Goal: Check status: Check status

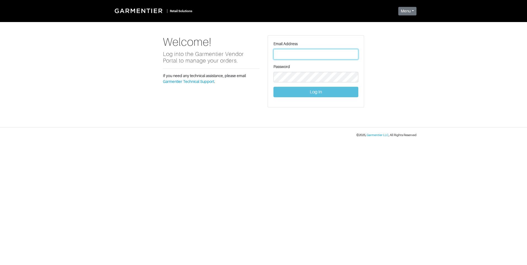
type input "[PERSON_NAME][EMAIL_ADDRESS][DOMAIN_NAME]"
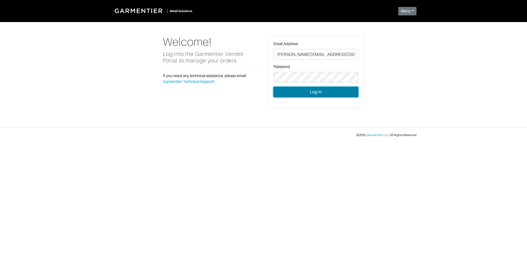
click at [323, 93] on button "Log In" at bounding box center [315, 92] width 85 height 10
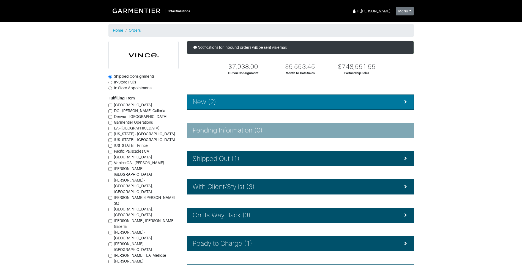
click at [308, 100] on div "New (2)" at bounding box center [301, 102] width 216 height 8
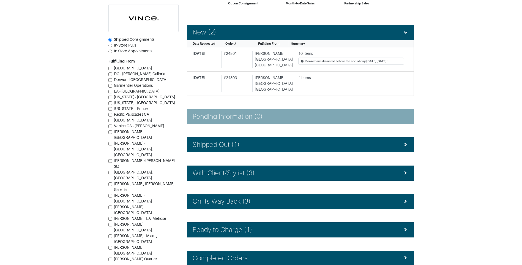
scroll to position [83, 0]
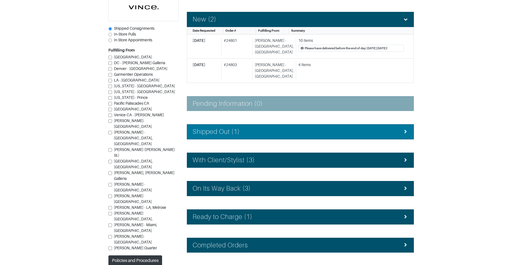
click at [264, 128] on div "Shipped Out (1)" at bounding box center [301, 132] width 216 height 8
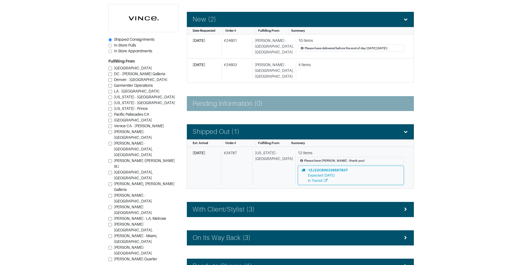
click at [244, 154] on div "# 24787" at bounding box center [235, 167] width 29 height 35
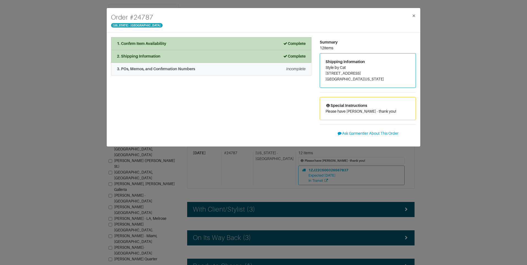
click at [293, 68] on em "Incomplete" at bounding box center [296, 69] width 20 height 4
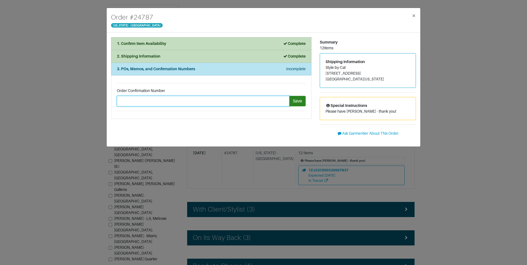
click at [134, 99] on input "text" at bounding box center [203, 101] width 172 height 10
type input "2"
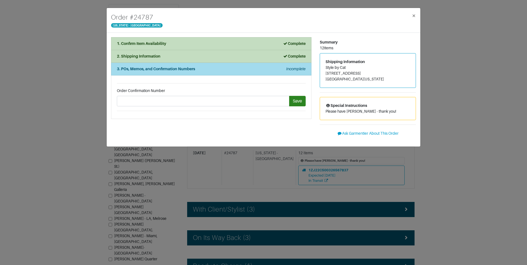
click at [151, 69] on strong "3. POs, Memos, and Confirmation Numbers" at bounding box center [156, 69] width 78 height 4
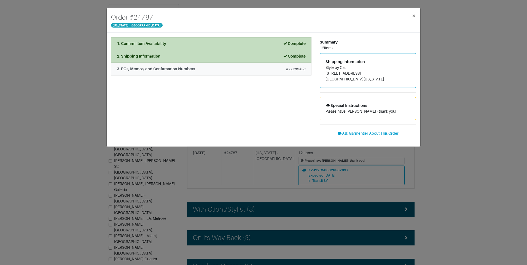
click at [151, 69] on strong "3. POs, Memos, and Confirmation Numbers" at bounding box center [156, 69] width 78 height 4
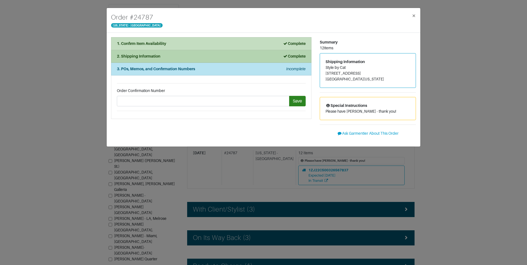
click at [169, 55] on div "2. Shipping Information Complete" at bounding box center [211, 56] width 189 height 6
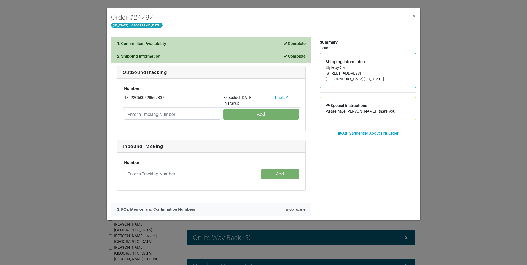
click at [180, 207] on strong "3. POs, Memos, and Confirmation Numbers" at bounding box center [156, 209] width 78 height 4
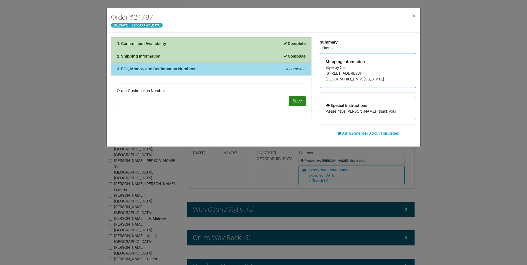
click at [207, 68] on div "3. POs, Memos, and Confirmation Numbers Incomplete" at bounding box center [211, 69] width 189 height 6
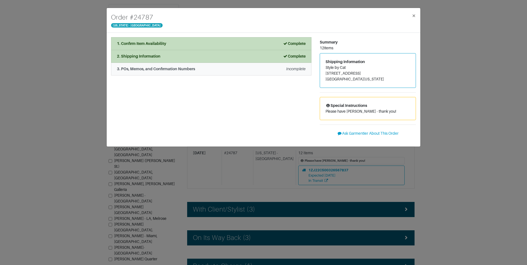
click at [207, 70] on div "3. POs, Memos, and Confirmation Numbers Incomplete" at bounding box center [211, 69] width 189 height 6
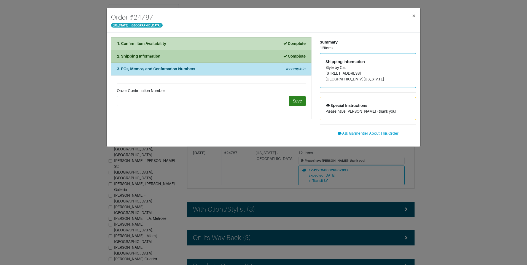
click at [189, 60] on li "2. Shipping Information Complete" at bounding box center [211, 56] width 200 height 13
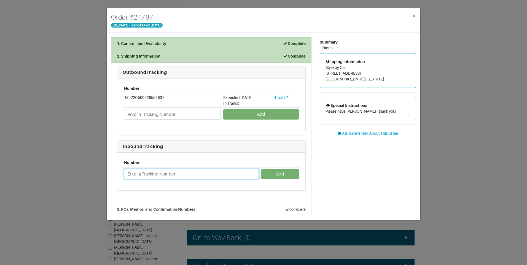
click at [159, 174] on input "text" at bounding box center [191, 174] width 135 height 10
click at [130, 173] on input "text" at bounding box center [191, 174] width 135 height 10
type input "1ZJ22C958736211488"
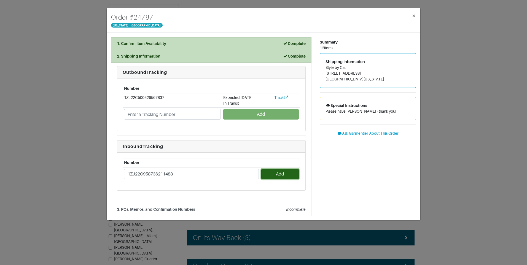
click at [286, 174] on button "Add" at bounding box center [279, 174] width 37 height 10
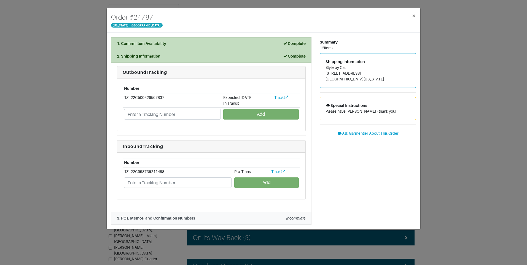
click at [197, 222] on li "3. POs, Memos, and Confirmation Numbers Incomplete" at bounding box center [211, 218] width 200 height 13
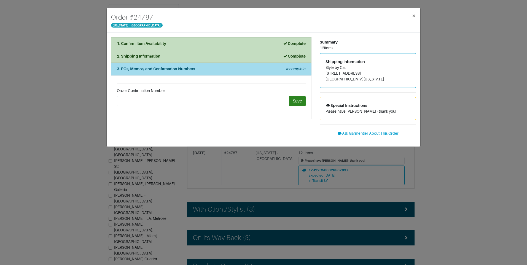
click at [226, 70] on div "3. POs, Memos, and Confirmation Numbers Incomplete" at bounding box center [211, 69] width 189 height 6
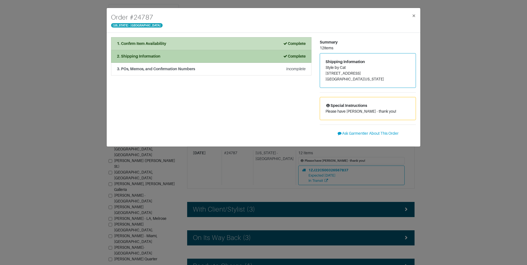
click at [228, 61] on li "2. Shipping Information Complete" at bounding box center [211, 56] width 200 height 13
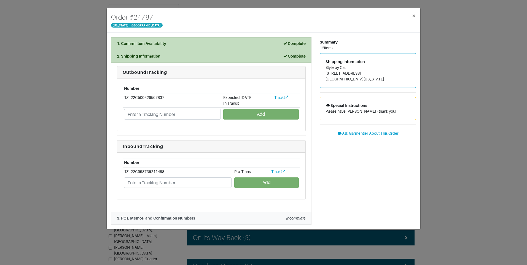
click at [202, 216] on div "3. POs, Memos, and Confirmation Numbers Incomplete" at bounding box center [211, 218] width 189 height 6
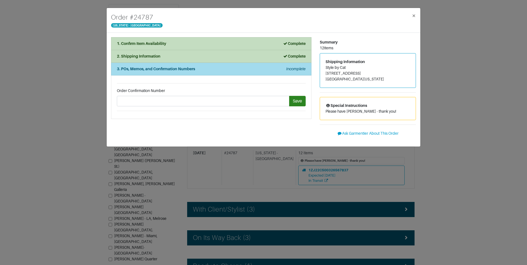
click at [189, 73] on li "3. POs, Memos, and Confirmation Numbers Incomplete" at bounding box center [211, 69] width 200 height 13
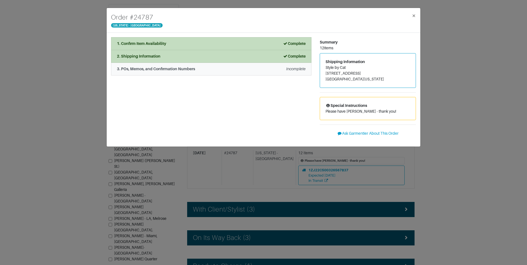
click at [207, 70] on div "3. POs, Memos, and Confirmation Numbers Incomplete" at bounding box center [211, 69] width 189 height 6
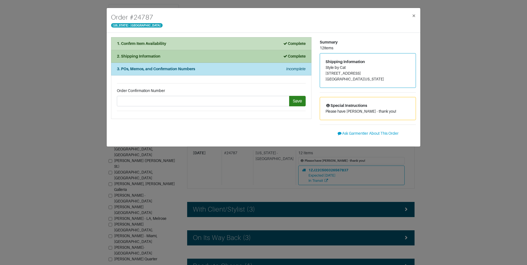
click at [205, 57] on div "2. Shipping Information Complete" at bounding box center [211, 56] width 189 height 6
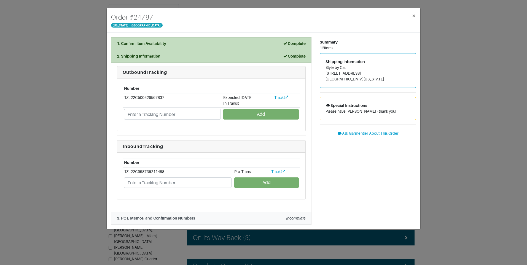
click at [203, 217] on div "3. POs, Memos, and Confirmation Numbers Incomplete" at bounding box center [211, 218] width 189 height 6
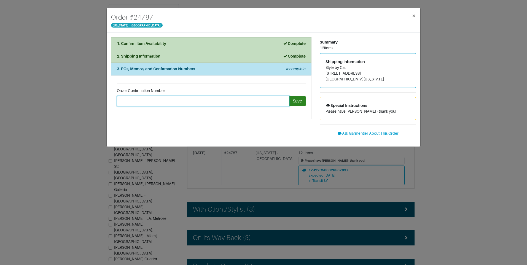
click at [132, 101] on input "text" at bounding box center [203, 101] width 172 height 10
drag, startPoint x: 132, startPoint y: 101, endPoint x: 249, endPoint y: 106, distance: 117.7
click at [223, 124] on div "1. Confirm Item Availability Complete Confirm Item Availability Total: $0.00 V1…" at bounding box center [211, 89] width 208 height 105
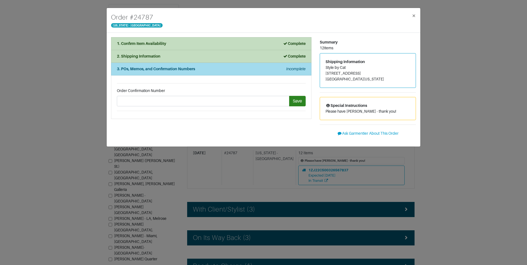
click at [172, 71] on div "3. POs, Memos, and Confirmation Numbers" at bounding box center [156, 69] width 78 height 6
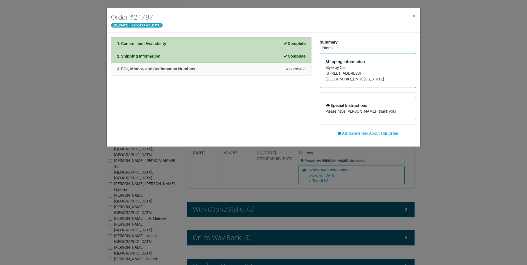
click at [172, 71] on div "3. POs, Memos, and Confirmation Numbers" at bounding box center [156, 69] width 78 height 6
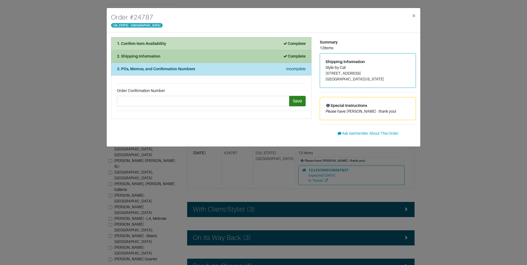
click at [174, 60] on li "2. Shipping Information Complete" at bounding box center [211, 56] width 200 height 13
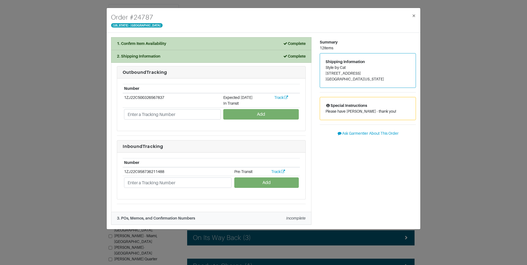
click at [155, 220] on strong "3. POs, Memos, and Confirmation Numbers" at bounding box center [156, 218] width 78 height 4
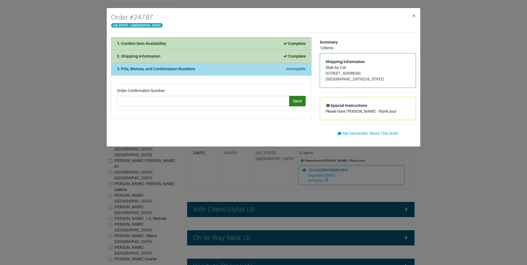
click at [159, 73] on li "3. POs, Memos, and Confirmation Numbers Incomplete" at bounding box center [211, 69] width 200 height 13
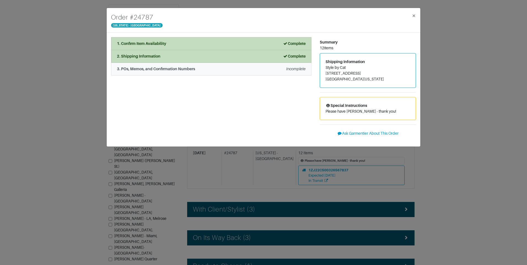
click at [159, 73] on li "3. POs, Memos, and Confirmation Numbers Incomplete" at bounding box center [211, 69] width 200 height 13
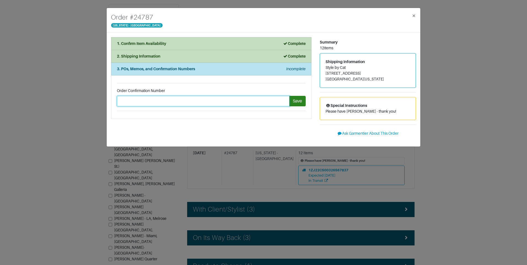
click at [138, 104] on input "text" at bounding box center [203, 101] width 172 height 10
type input "2"
type input "1ZJ22C958736211488"
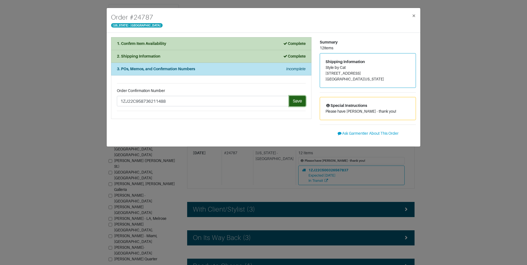
click at [296, 100] on button "Save" at bounding box center [297, 101] width 17 height 10
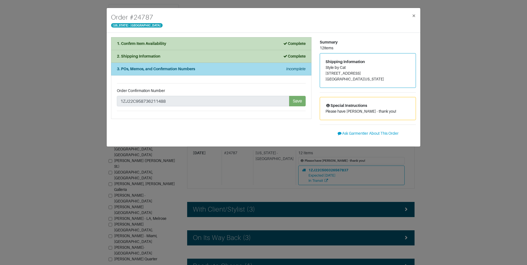
click at [168, 71] on strong "3. POs, Memos, and Confirmation Numbers" at bounding box center [156, 69] width 78 height 4
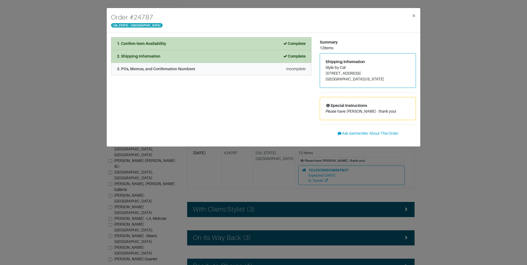
click at [168, 71] on strong "3. POs, Memos, and Confirmation Numbers" at bounding box center [156, 69] width 78 height 4
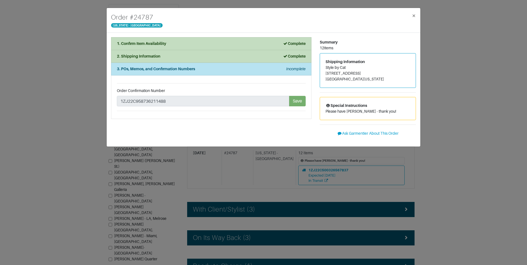
click at [252, 117] on li "Order Confirmation Number 1ZJ22C958736211488 Save" at bounding box center [211, 97] width 200 height 44
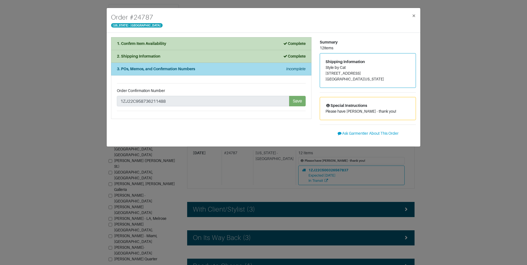
click at [251, 73] on li "3. POs, Memos, and Confirmation Numbers Incomplete" at bounding box center [211, 69] width 200 height 13
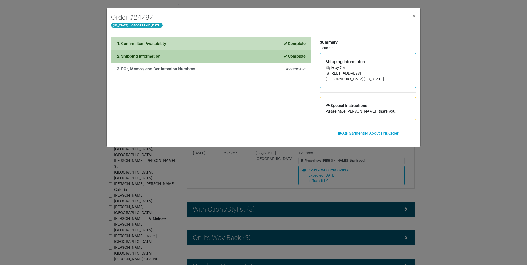
click at [239, 58] on div "2. Shipping Information Complete" at bounding box center [211, 56] width 189 height 6
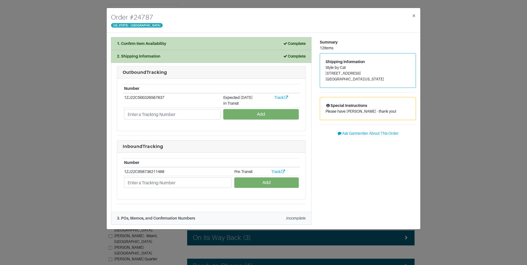
click at [250, 218] on div "3. POs, Memos, and Confirmation Numbers Incomplete" at bounding box center [211, 218] width 189 height 6
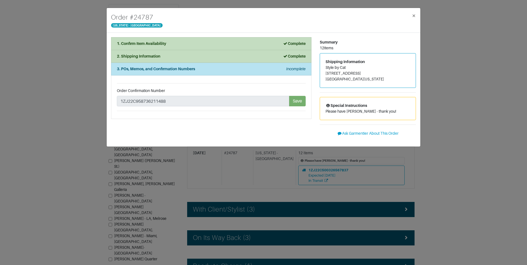
click at [145, 87] on li "Order Confirmation Number 1ZJ22C958736211488 Save" at bounding box center [211, 97] width 200 height 44
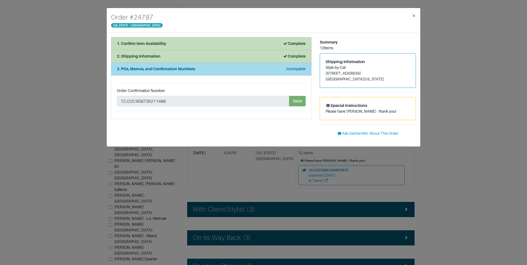
drag, startPoint x: 145, startPoint y: 87, endPoint x: 214, endPoint y: 73, distance: 70.4
click at [214, 73] on li "3. POs, Memos, and Confirmation Numbers Incomplete" at bounding box center [211, 69] width 200 height 13
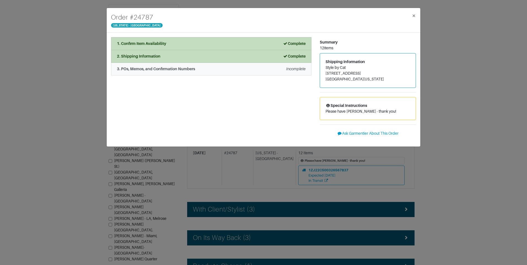
click at [214, 73] on li "3. POs, Memos, and Confirmation Numbers Incomplete" at bounding box center [211, 69] width 200 height 13
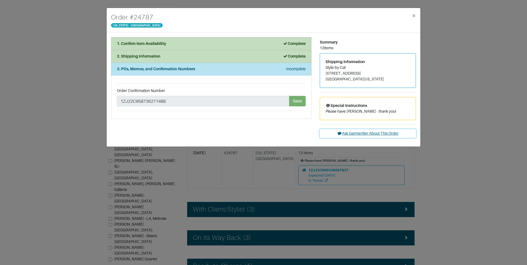
click at [368, 134] on button "Ask Garmentier About This Order" at bounding box center [367, 133] width 96 height 9
click at [361, 108] on div "Special Instructions Please have [PERSON_NAME] - thank you!" at bounding box center [368, 108] width 96 height 23
drag, startPoint x: 361, startPoint y: 108, endPoint x: 354, endPoint y: 115, distance: 9.9
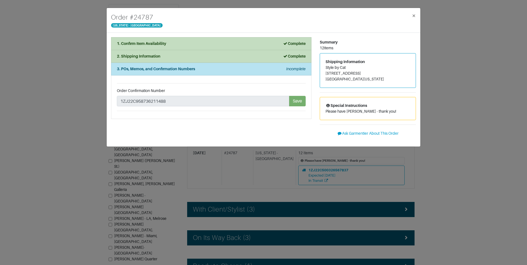
click at [354, 115] on div "Special Instructions Please have [PERSON_NAME] - thank you!" at bounding box center [368, 108] width 96 height 23
click at [413, 14] on span "×" at bounding box center [413, 15] width 4 height 7
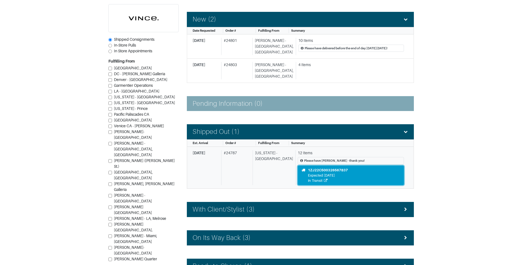
click at [331, 178] on div "In Transit" at bounding box center [328, 180] width 40 height 5
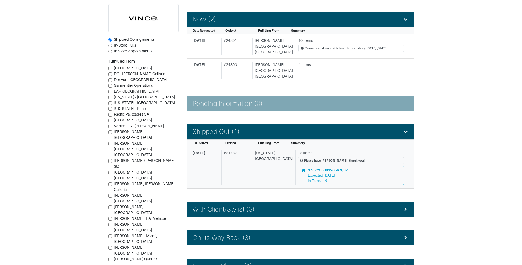
click at [232, 163] on div "# 24787" at bounding box center [235, 167] width 29 height 35
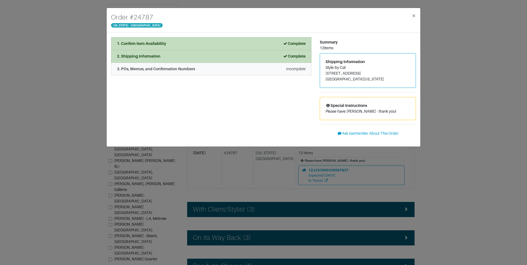
click at [229, 67] on div "3. POs, Memos, and Confirmation Numbers Incomplete" at bounding box center [211, 69] width 189 height 6
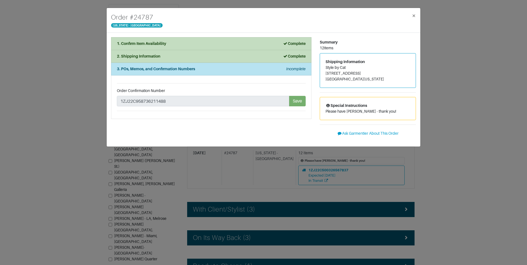
drag, startPoint x: 185, startPoint y: 67, endPoint x: 285, endPoint y: 132, distance: 119.6
click at [285, 132] on div "1. Confirm Item Availability Complete Confirm Item Availability Total: $0.00 V1…" at bounding box center [211, 89] width 208 height 105
click at [205, 127] on div "1. Confirm Item Availability Complete Confirm Item Availability Total: $0.00 V1…" at bounding box center [211, 89] width 208 height 105
click at [189, 147] on div "Order # 24787 [US_STATE] - [GEOGRAPHIC_DATA] × 1. Confirm Item Availability Com…" at bounding box center [263, 132] width 527 height 265
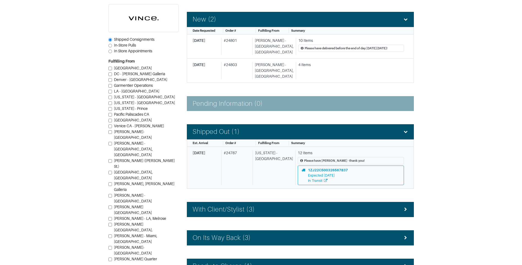
click at [233, 159] on div "# 24787" at bounding box center [235, 167] width 29 height 35
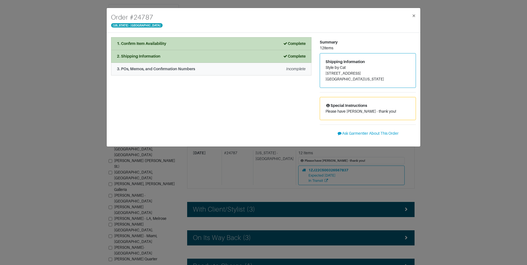
click at [292, 71] on em "Incomplete" at bounding box center [296, 69] width 20 height 4
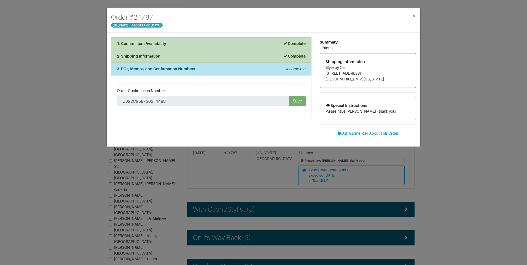
click at [237, 131] on div "1. Confirm Item Availability Complete Confirm Item Availability Total: $0.00 V1…" at bounding box center [211, 89] width 208 height 105
click at [415, 15] on span "×" at bounding box center [413, 15] width 4 height 7
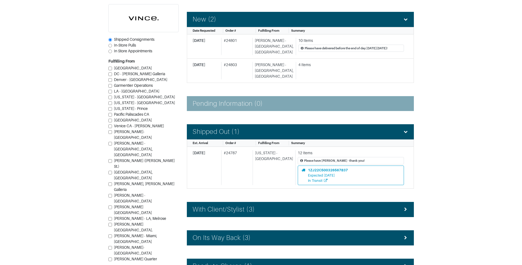
click at [431, 59] on section "| Retail Solutions Hi, [PERSON_NAME] ! Menu Home Logout Home Orders Shipped Con…" at bounding box center [261, 119] width 522 height 405
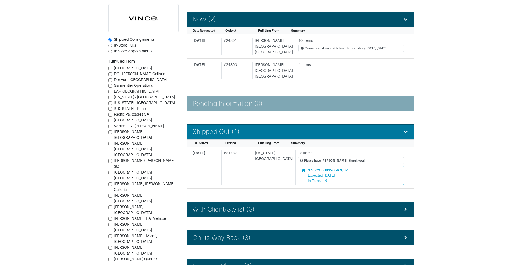
click at [407, 130] on icon at bounding box center [405, 132] width 5 height 4
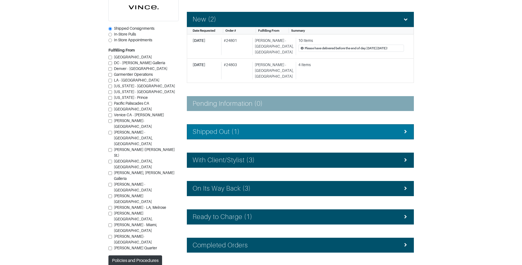
click at [247, 128] on div "Shipped Out (1)" at bounding box center [301, 132] width 216 height 8
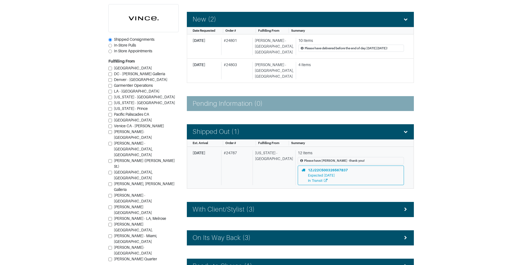
click at [236, 160] on div "# 24787" at bounding box center [235, 167] width 29 height 35
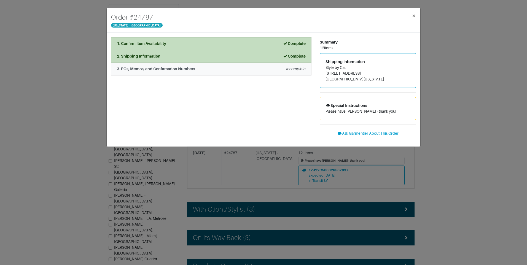
click at [172, 70] on strong "3. POs, Memos, and Confirmation Numbers" at bounding box center [156, 69] width 78 height 4
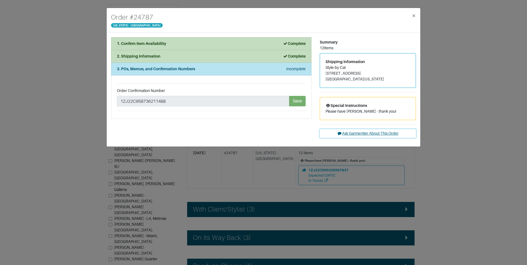
click at [358, 134] on button "Ask Garmentier About This Order" at bounding box center [367, 133] width 96 height 9
click at [355, 131] on button "Ask Garmentier About This Order" at bounding box center [367, 133] width 96 height 9
click at [350, 133] on button "Ask Garmentier About This Order" at bounding box center [367, 133] width 96 height 9
click at [415, 15] on span "×" at bounding box center [413, 15] width 4 height 7
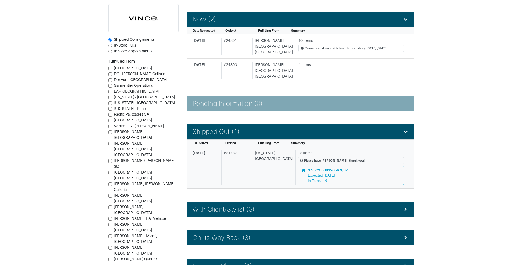
click at [234, 161] on div "# 24787" at bounding box center [235, 167] width 29 height 35
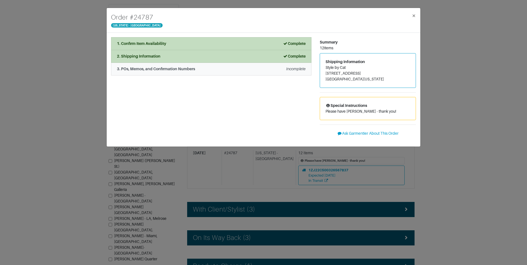
click at [223, 70] on div "3. POs, Memos, and Confirmation Numbers Incomplete" at bounding box center [211, 69] width 189 height 6
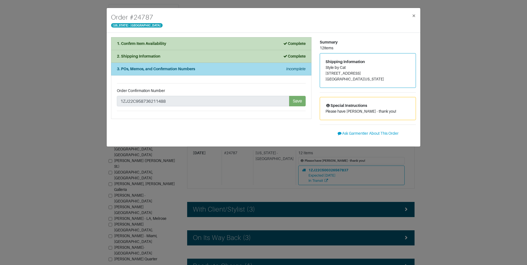
click at [179, 72] on li "3. POs, Memos, and Confirmation Numbers Incomplete" at bounding box center [211, 69] width 200 height 13
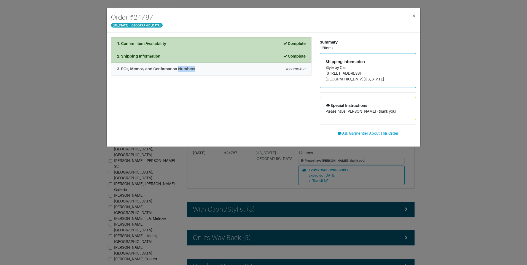
click at [179, 72] on li "3. POs, Memos, and Confirmation Numbers Incomplete" at bounding box center [211, 69] width 200 height 13
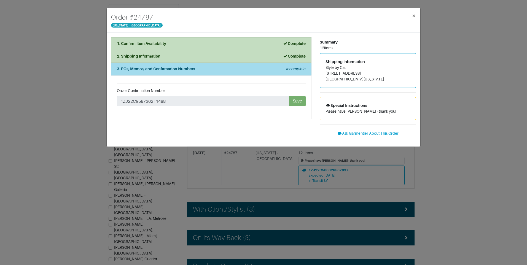
drag, startPoint x: 179, startPoint y: 72, endPoint x: 163, endPoint y: 71, distance: 16.1
click at [163, 71] on strong "3. POs, Memos, and Confirmation Numbers" at bounding box center [156, 69] width 78 height 4
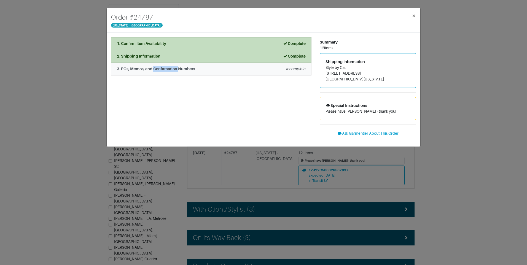
click at [163, 71] on strong "3. POs, Memos, and Confirmation Numbers" at bounding box center [156, 69] width 78 height 4
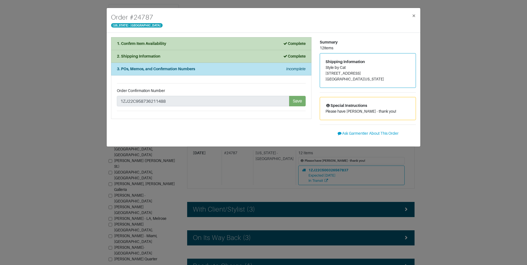
drag, startPoint x: 176, startPoint y: 103, endPoint x: 167, endPoint y: 118, distance: 17.8
click at [167, 118] on li "Order Confirmation Number 1ZJ22C958736211488 Save" at bounding box center [211, 97] width 200 height 44
click at [351, 134] on button "Ask Garmentier About This Order" at bounding box center [367, 133] width 96 height 9
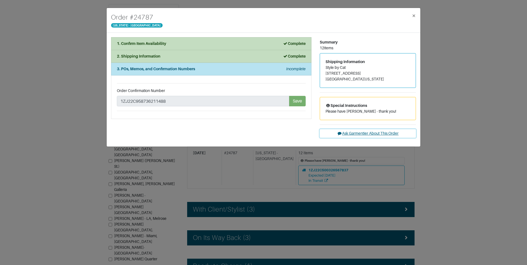
click at [351, 134] on button "Ask Garmentier About This Order" at bounding box center [367, 133] width 96 height 9
click at [269, 122] on div "1. Confirm Item Availability Complete Confirm Item Availability Total: $0.00 V1…" at bounding box center [211, 89] width 208 height 105
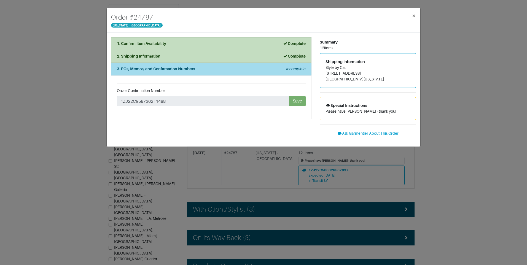
click at [192, 74] on li "3. POs, Memos, and Confirmation Numbers Incomplete" at bounding box center [211, 69] width 200 height 13
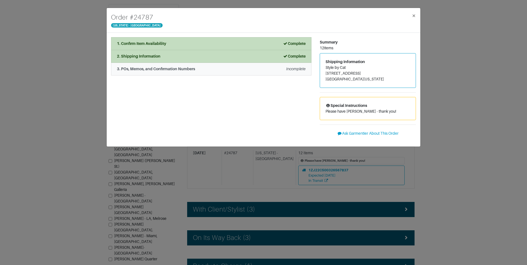
click at [192, 74] on li "3. POs, Memos, and Confirmation Numbers Incomplete" at bounding box center [211, 69] width 200 height 13
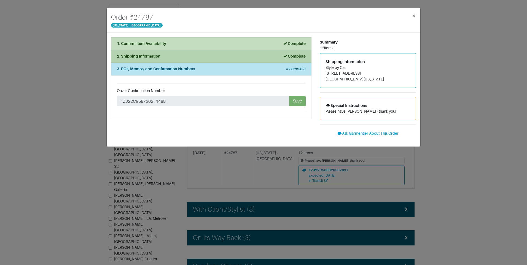
click at [193, 61] on li "2. Shipping Information Complete" at bounding box center [211, 56] width 200 height 13
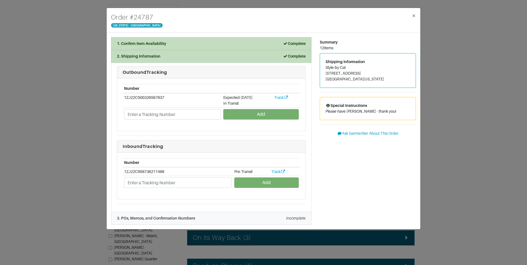
click at [173, 218] on strong "3. POs, Memos, and Confirmation Numbers" at bounding box center [156, 218] width 78 height 4
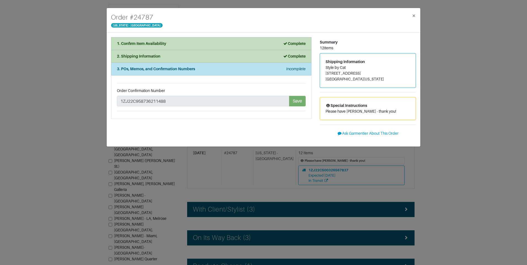
click at [281, 112] on li "Order Confirmation Number 1ZJ22C958736211488 Save" at bounding box center [211, 97] width 200 height 44
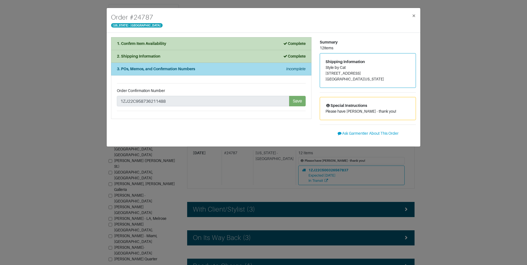
click at [215, 70] on div "3. POs, Memos, and Confirmation Numbers Incomplete" at bounding box center [211, 69] width 189 height 6
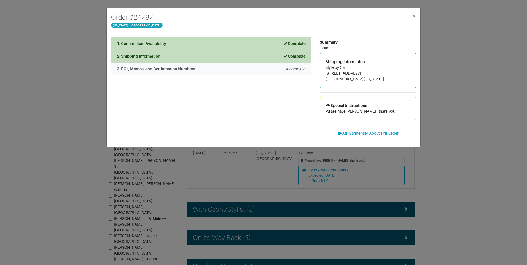
click at [215, 70] on div "3. POs, Memos, and Confirmation Numbers Incomplete" at bounding box center [211, 69] width 189 height 6
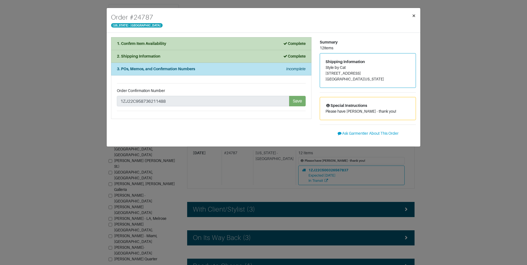
click at [414, 17] on span "×" at bounding box center [413, 15] width 4 height 7
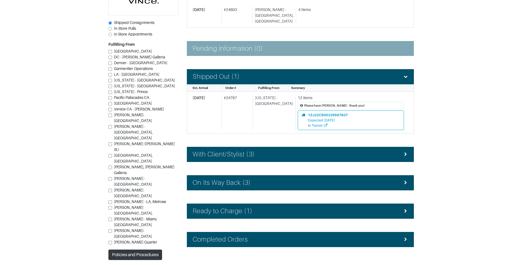
scroll to position [145, 0]
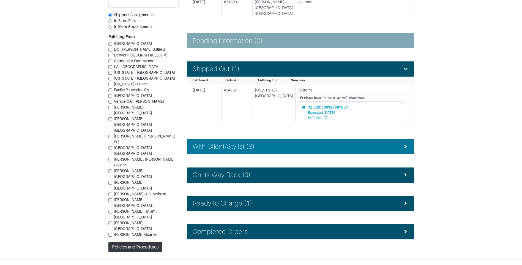
click at [324, 143] on div "With Client/Stylist (3)" at bounding box center [301, 147] width 216 height 8
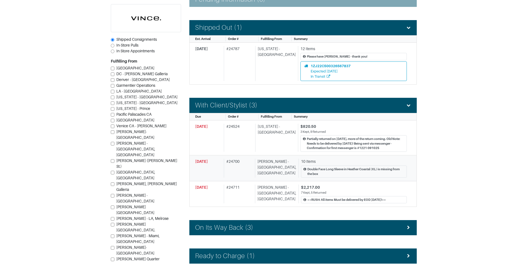
scroll to position [201, 0]
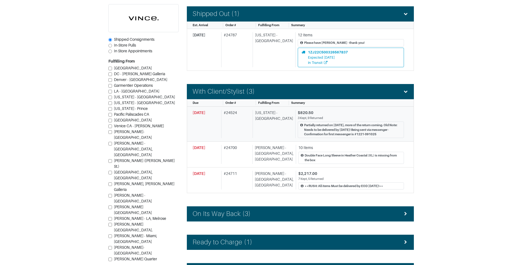
click at [240, 119] on div "# 24524" at bounding box center [235, 124] width 29 height 28
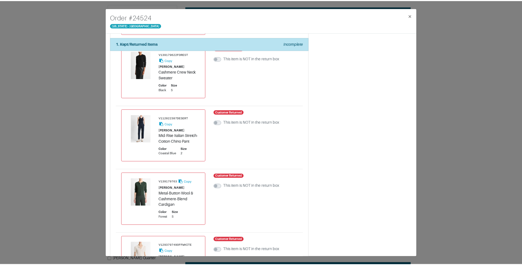
scroll to position [303, 0]
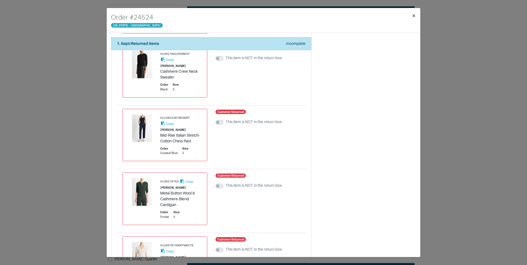
click at [413, 14] on span "×" at bounding box center [413, 15] width 4 height 7
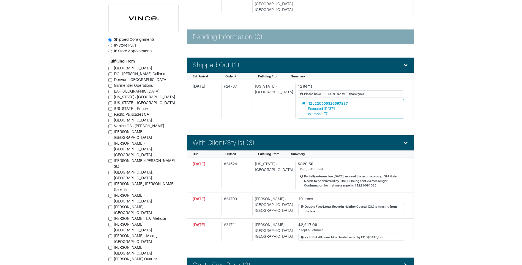
scroll to position [145, 0]
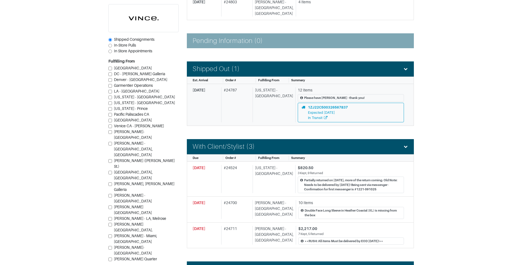
click at [230, 94] on div "# 24787" at bounding box center [235, 104] width 29 height 35
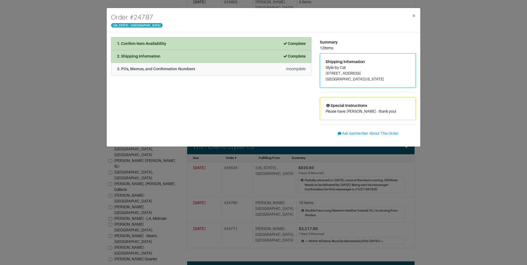
click at [237, 71] on div "3. POs, Memos, and Confirmation Numbers Incomplete" at bounding box center [211, 69] width 189 height 6
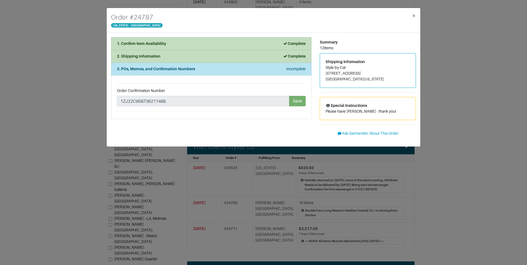
drag, startPoint x: 200, startPoint y: 101, endPoint x: 186, endPoint y: 114, distance: 18.9
click at [186, 114] on li "Order Confirmation Number 1ZJ22C958736211488 Save" at bounding box center [211, 97] width 200 height 44
click at [366, 113] on p "Please have [PERSON_NAME] - thank you!" at bounding box center [367, 112] width 85 height 6
click at [381, 107] on div "Special Instructions Please have [PERSON_NAME] - thank you!" at bounding box center [368, 108] width 96 height 23
click at [383, 107] on div "Special Instructions Please have [PERSON_NAME] - thank you!" at bounding box center [368, 108] width 96 height 23
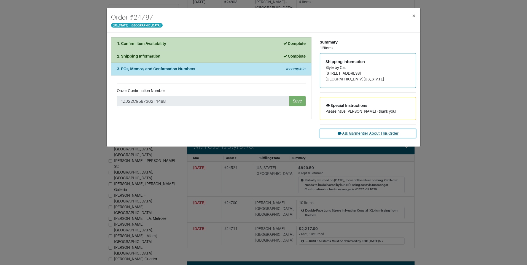
click at [361, 134] on button "Ask Garmentier About This Order" at bounding box center [367, 133] width 96 height 9
click at [360, 134] on button "Ask Garmentier About This Order" at bounding box center [367, 133] width 96 height 9
click at [347, 132] on button "Ask Garmentier About This Order" at bounding box center [367, 133] width 96 height 9
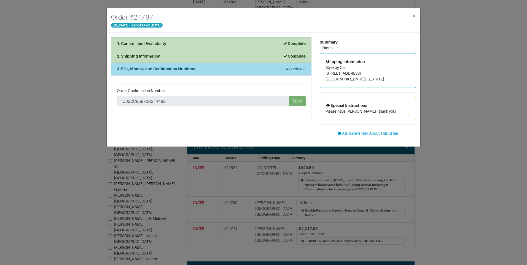
click at [258, 69] on div "3. POs, Memos, and Confirmation Numbers Incomplete" at bounding box center [211, 69] width 189 height 6
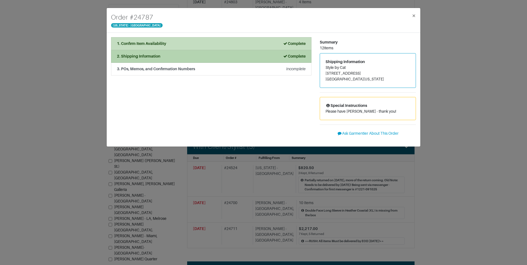
click at [247, 59] on div "2. Shipping Information Complete" at bounding box center [211, 56] width 189 height 6
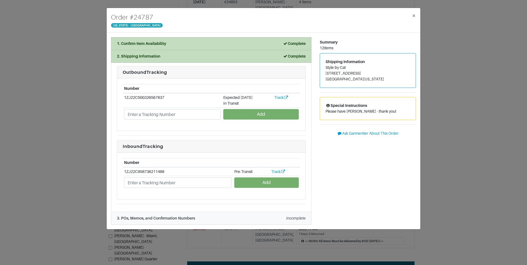
click at [269, 218] on div "3. POs, Memos, and Confirmation Numbers Incomplete" at bounding box center [211, 218] width 189 height 6
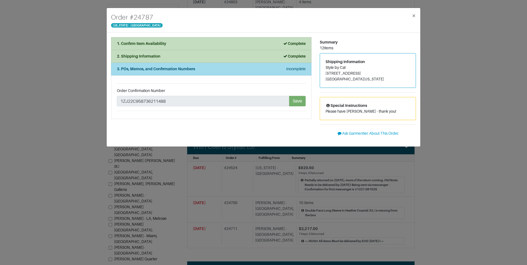
click at [205, 72] on li "3. POs, Memos, and Confirmation Numbers Incomplete" at bounding box center [211, 69] width 200 height 13
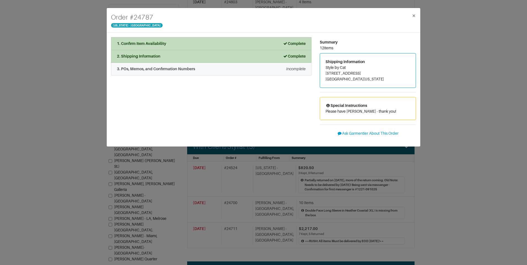
click at [205, 72] on li "3. POs, Memos, and Confirmation Numbers Incomplete" at bounding box center [211, 69] width 200 height 13
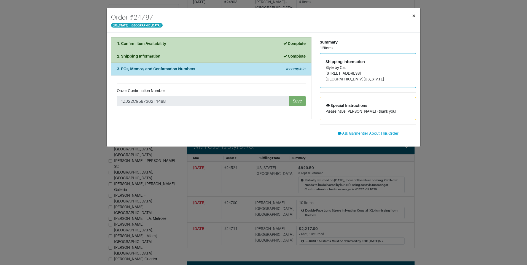
click at [412, 15] on span "×" at bounding box center [413, 15] width 4 height 7
